Goal: Transaction & Acquisition: Purchase product/service

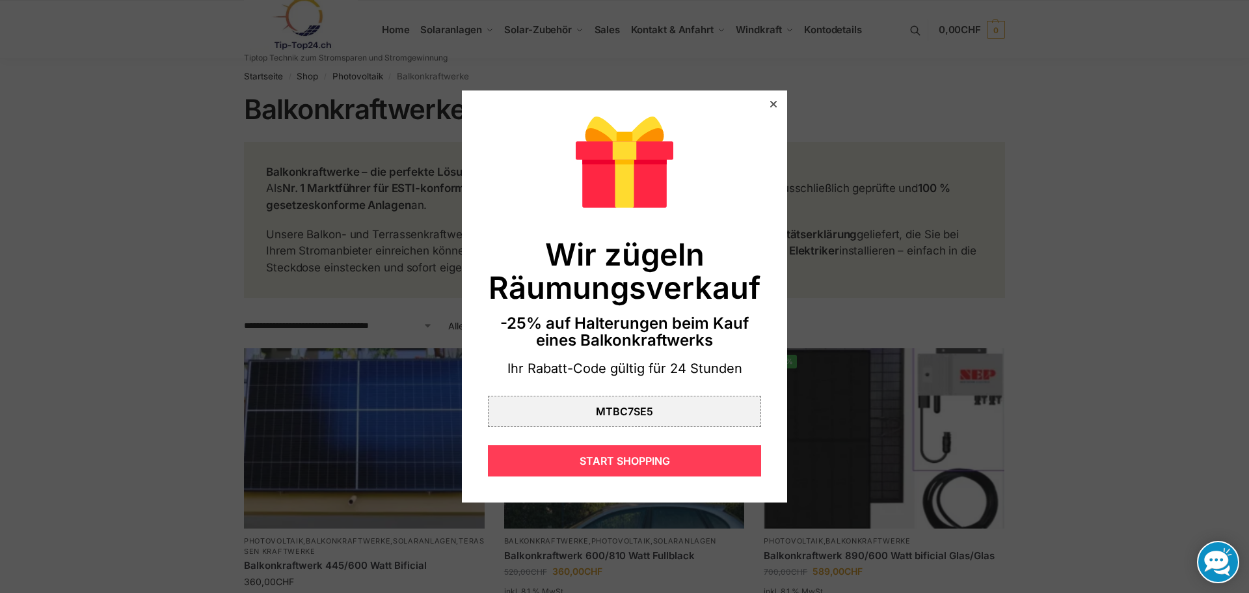
click at [561, 468] on div "START SHOPPING" at bounding box center [624, 460] width 273 height 31
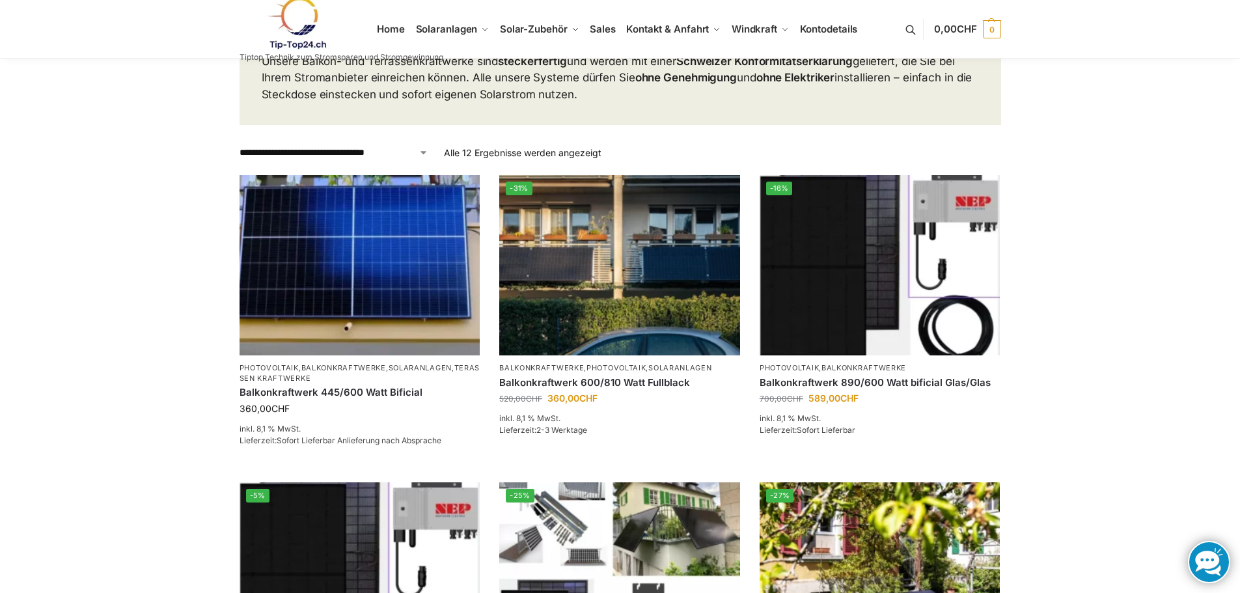
scroll to position [195, 0]
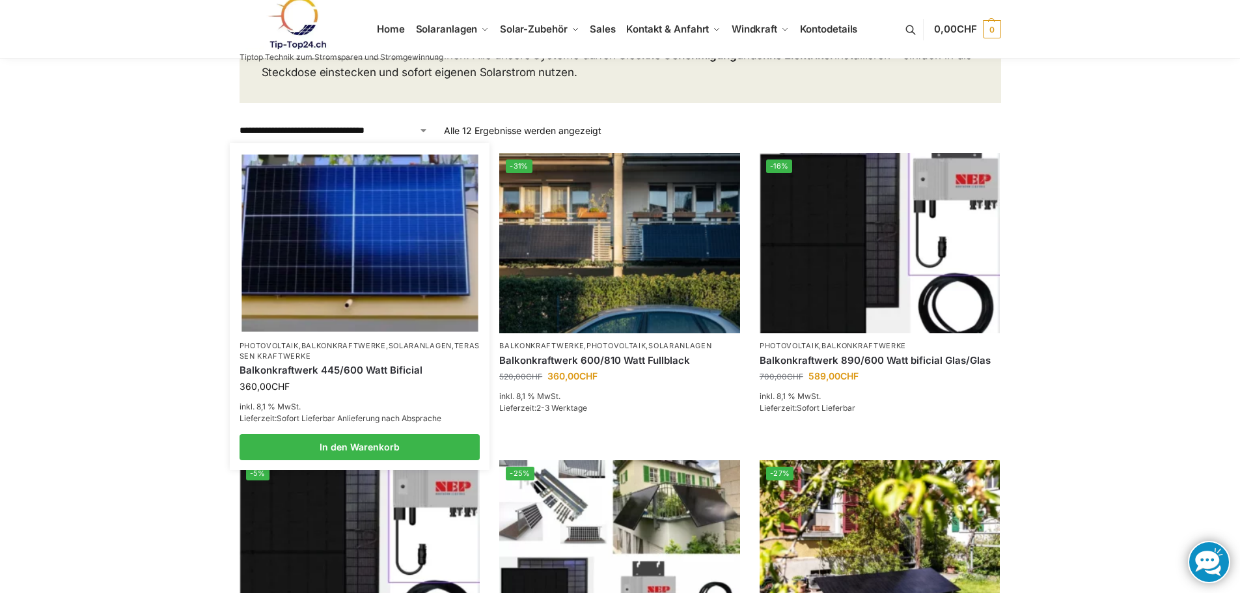
click at [336, 259] on img at bounding box center [359, 243] width 236 height 177
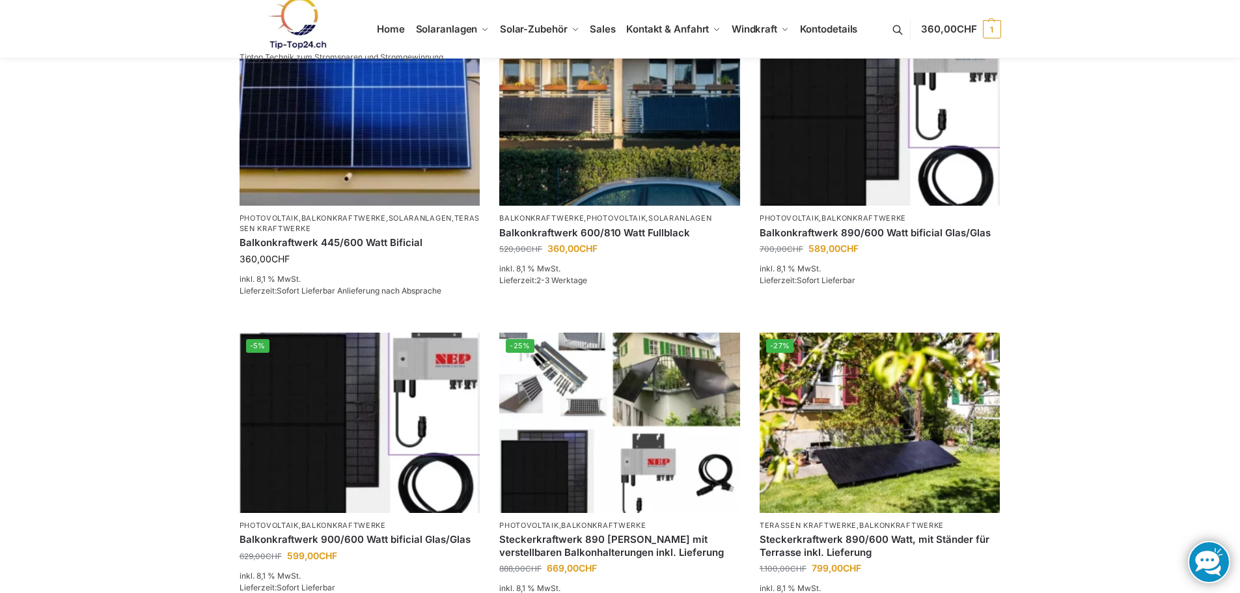
scroll to position [325, 0]
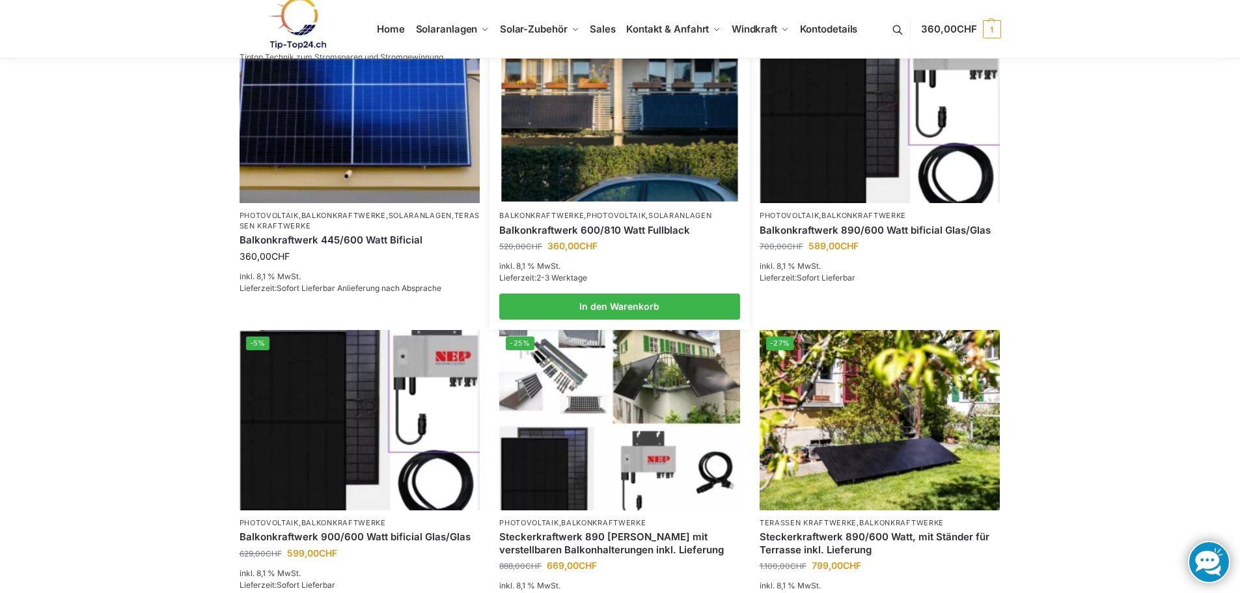
click at [573, 140] on img at bounding box center [619, 113] width 236 height 177
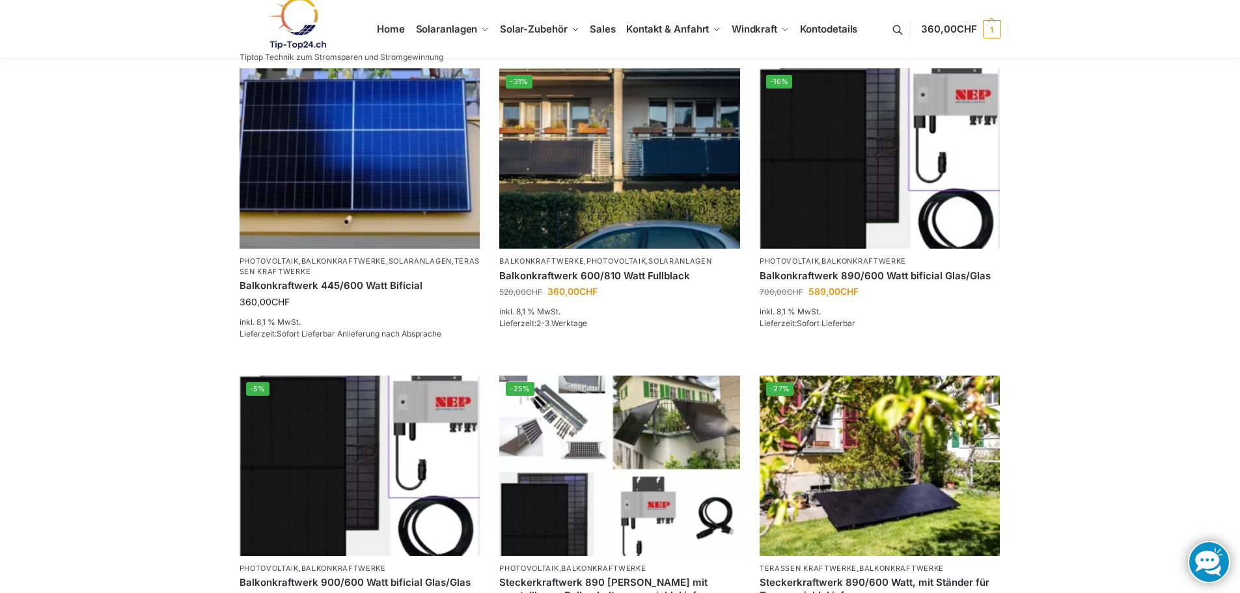
scroll to position [260, 0]
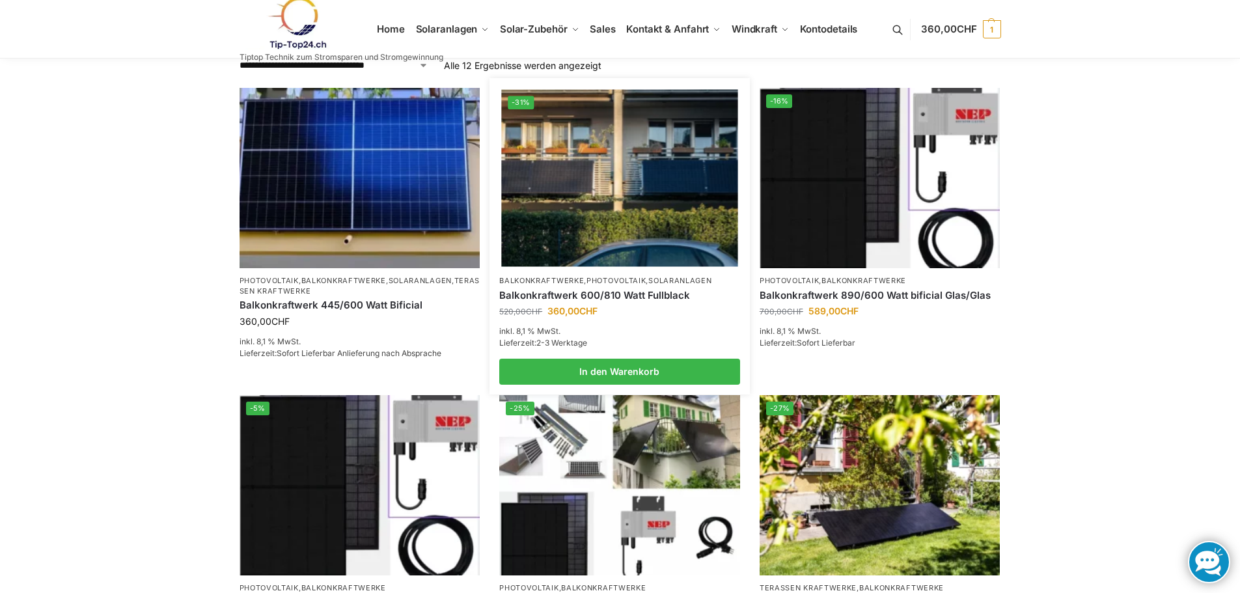
click at [593, 175] on img at bounding box center [619, 178] width 236 height 177
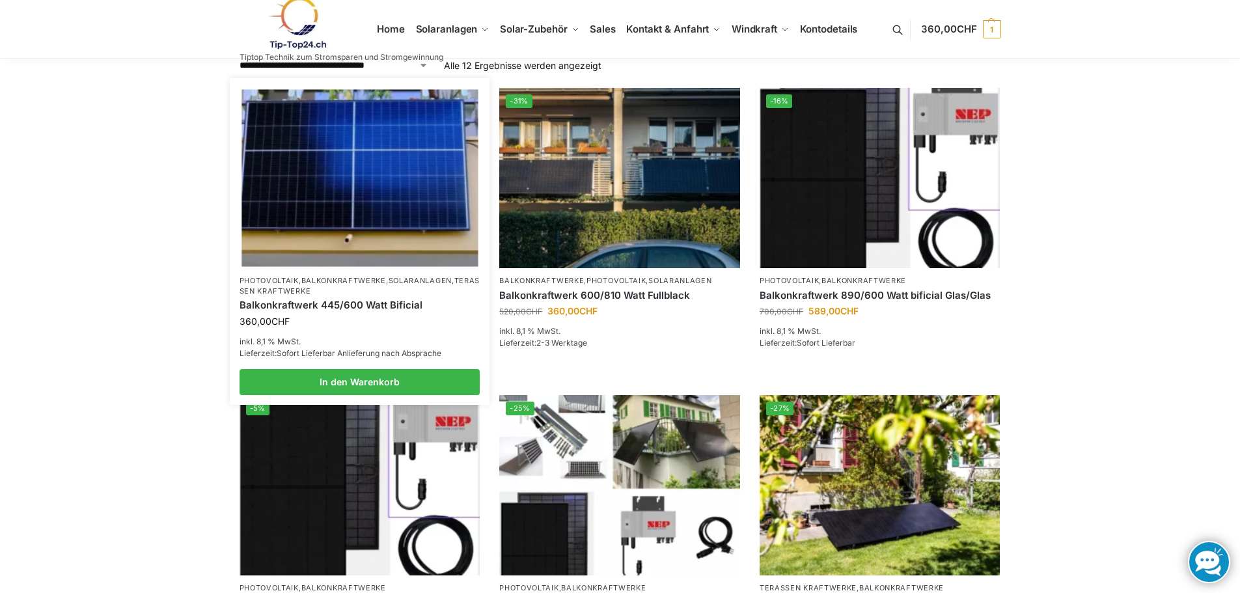
click at [286, 153] on img at bounding box center [359, 178] width 236 height 177
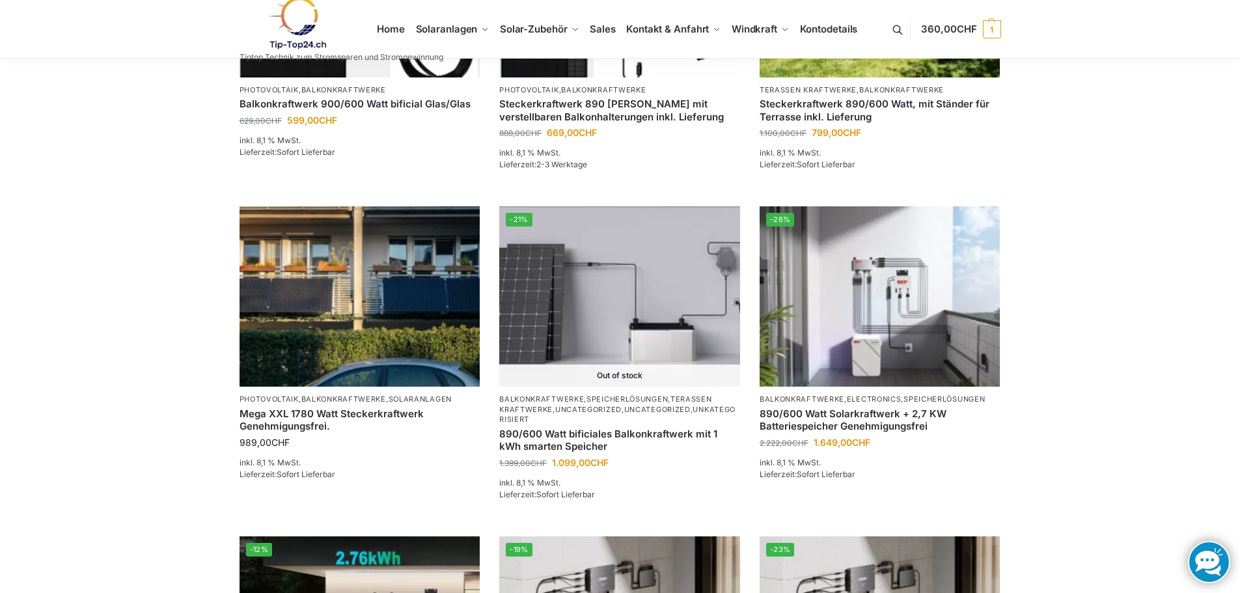
scroll to position [781, 0]
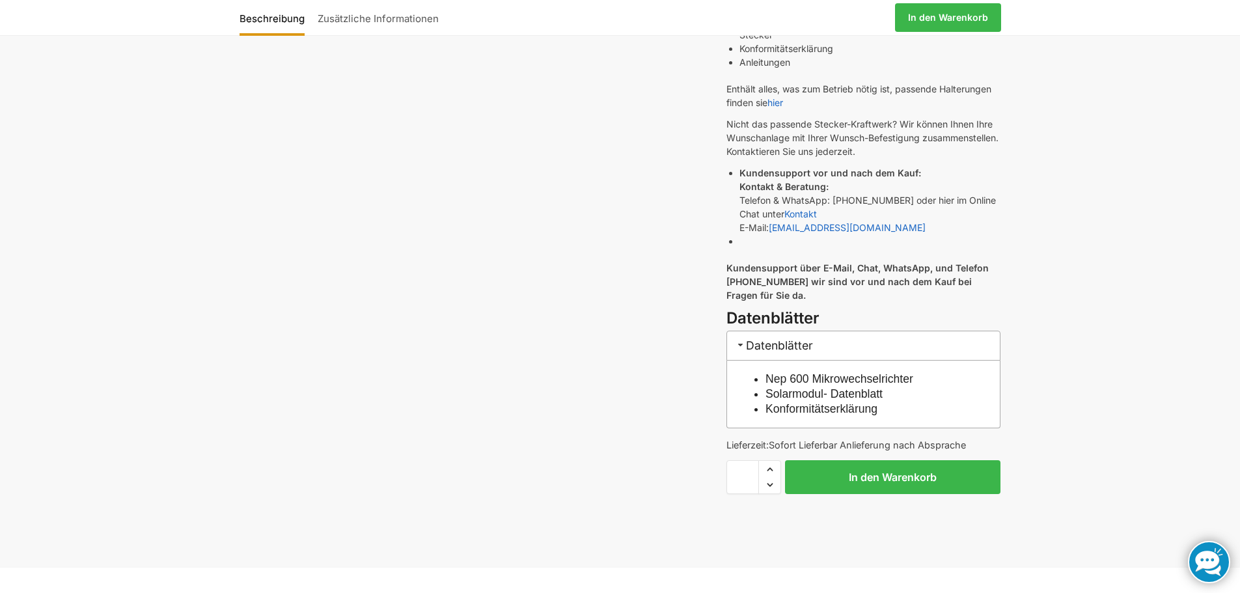
scroll to position [586, 0]
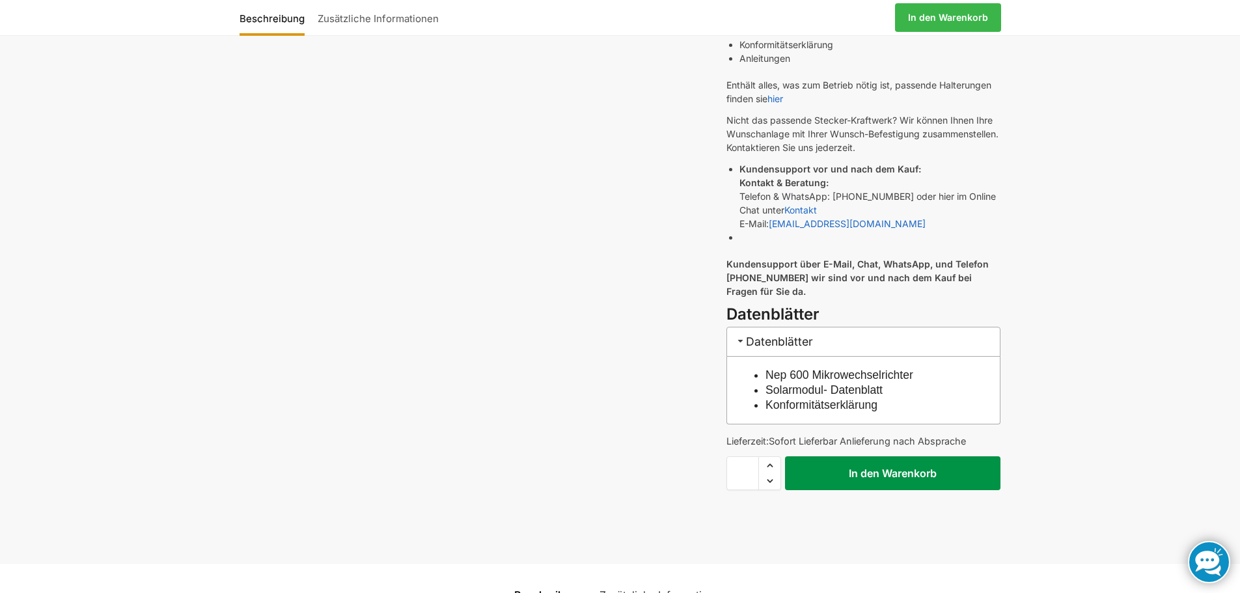
drag, startPoint x: 845, startPoint y: 476, endPoint x: 820, endPoint y: 476, distance: 24.7
click at [843, 476] on button "In den Warenkorb" at bounding box center [892, 473] width 215 height 34
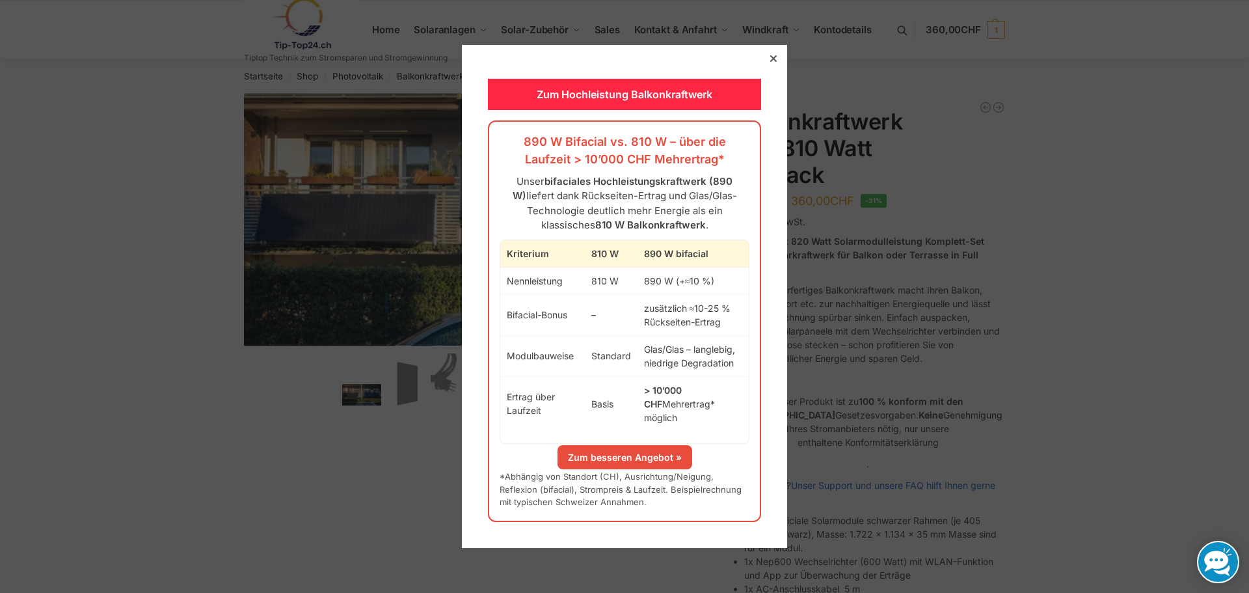
click at [642, 452] on link "Zum besseren Angebot »" at bounding box center [625, 457] width 135 height 24
click at [768, 61] on div at bounding box center [774, 59] width 12 height 12
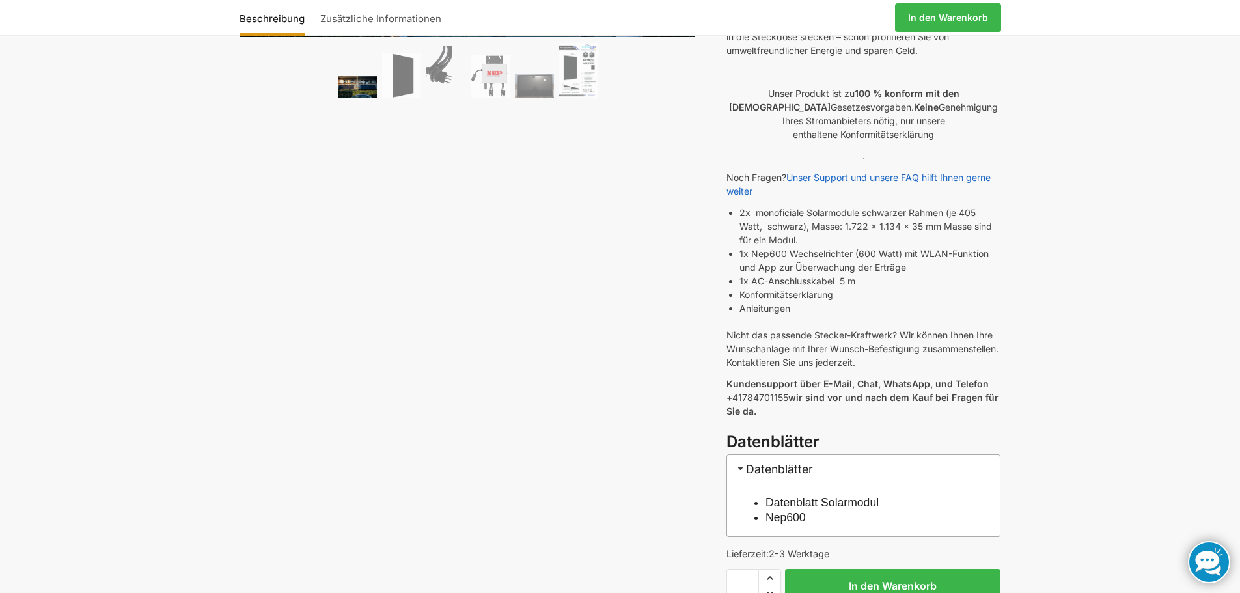
scroll to position [325, 0]
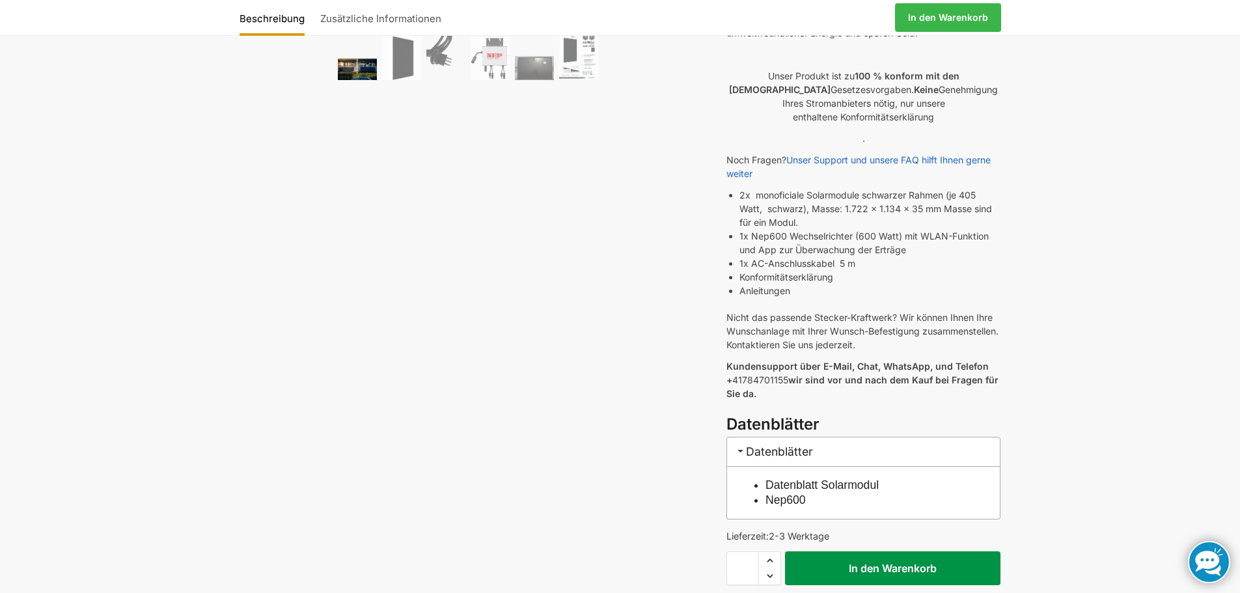
click at [849, 554] on button "In den Warenkorb" at bounding box center [892, 568] width 215 height 34
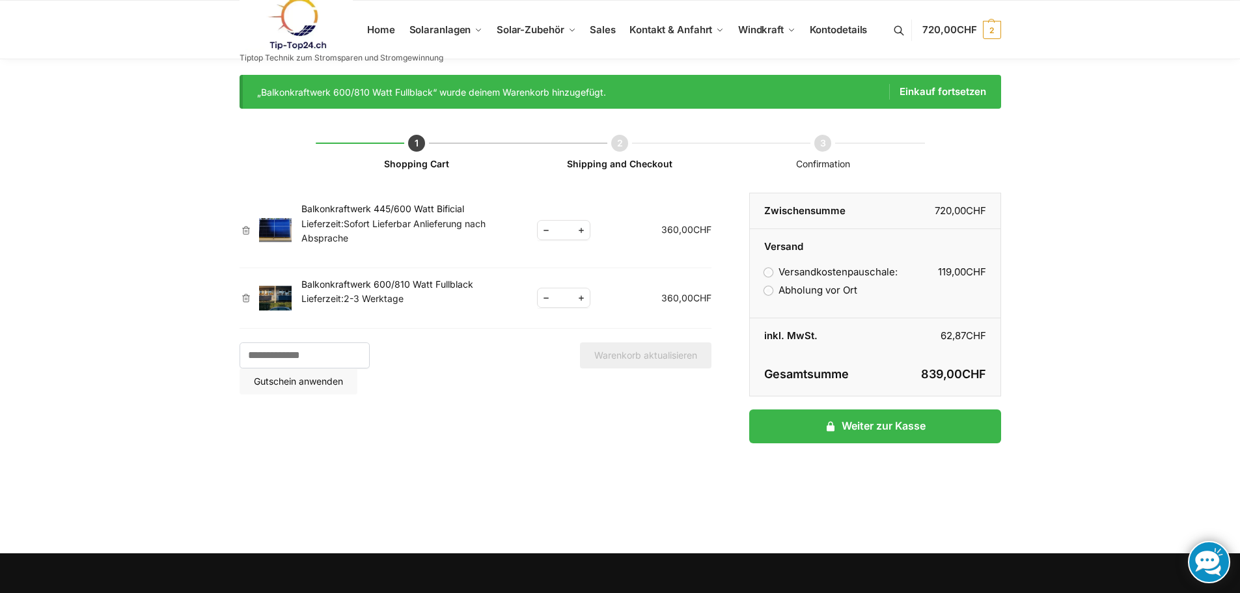
click at [545, 232] on span "Reduce quantity" at bounding box center [545, 230] width 17 height 16
type input "*"
click at [245, 228] on link "×" at bounding box center [245, 230] width 13 height 9
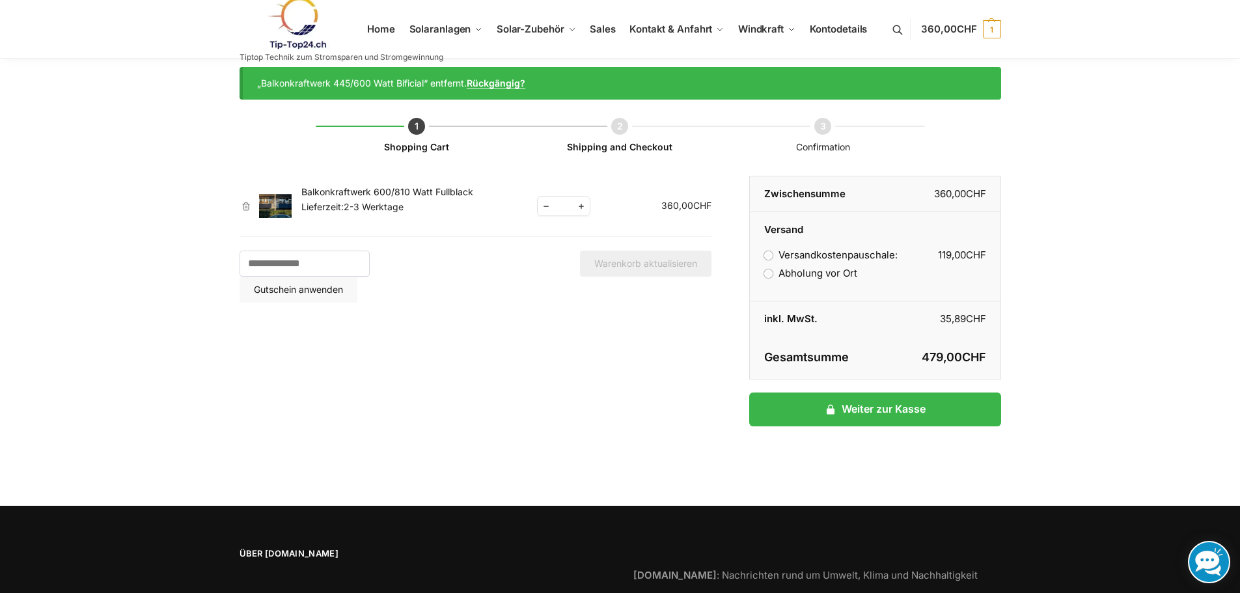
scroll to position [15, 0]
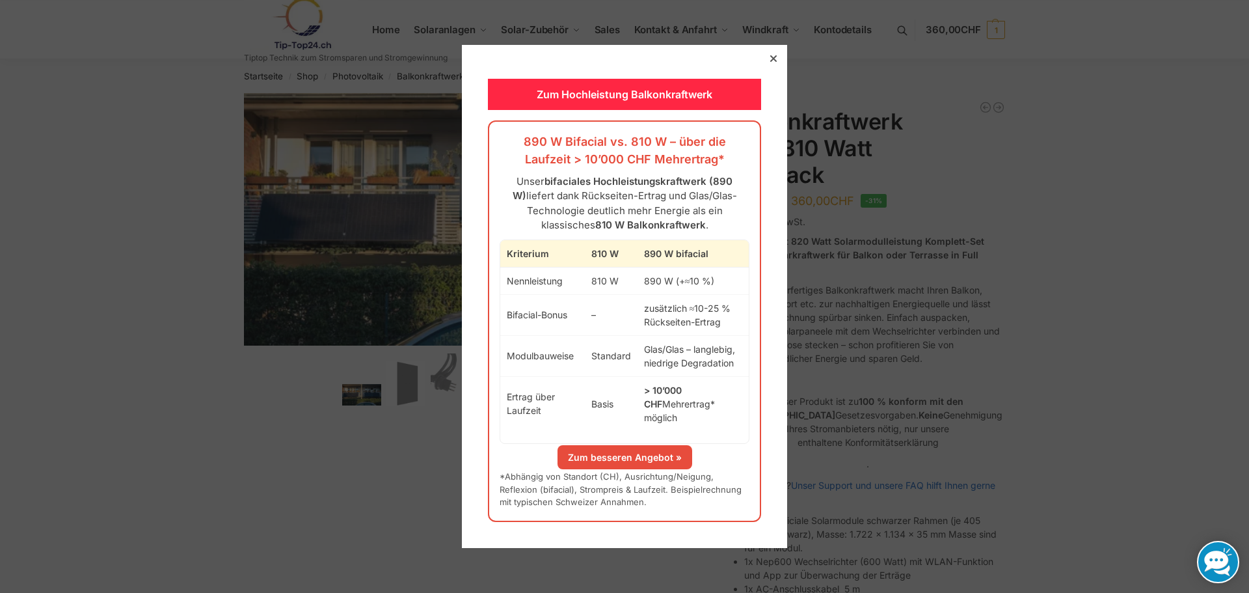
scroll to position [325, 0]
